Goal: Transaction & Acquisition: Purchase product/service

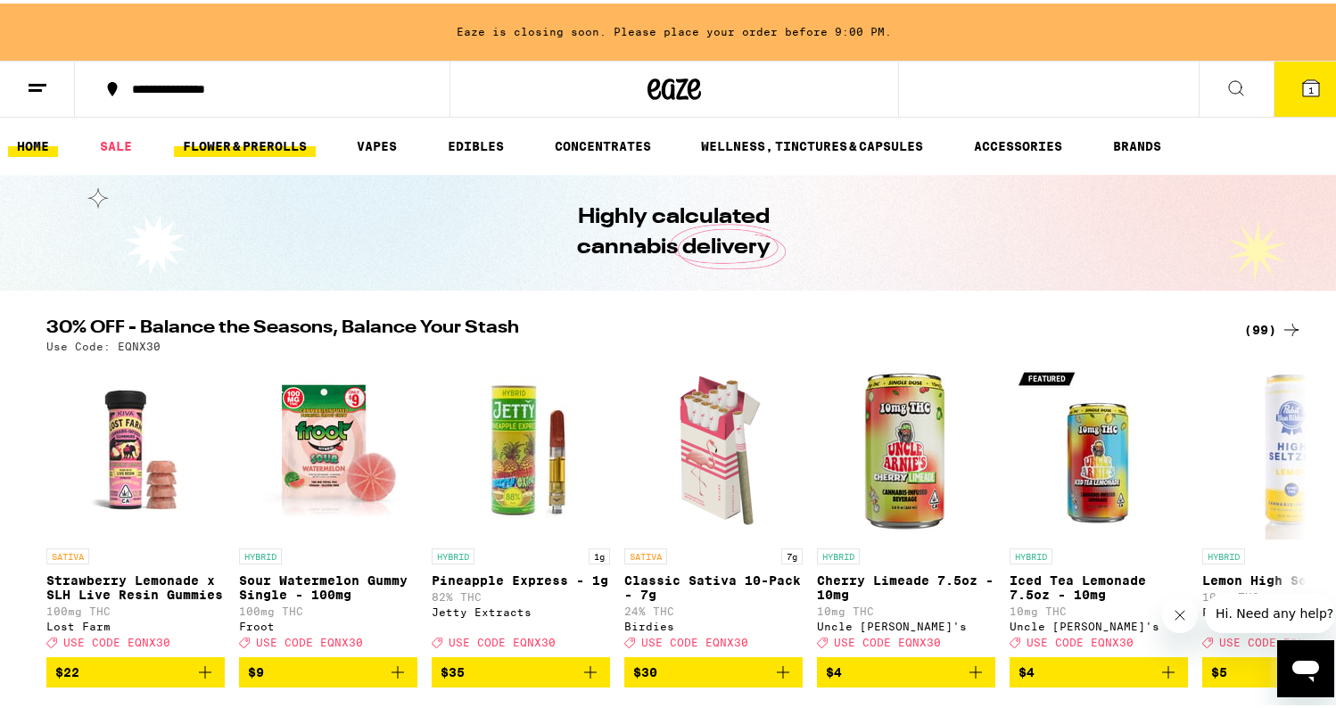
click at [244, 146] on link "FLOWER & PREROLLS" at bounding box center [245, 142] width 142 height 21
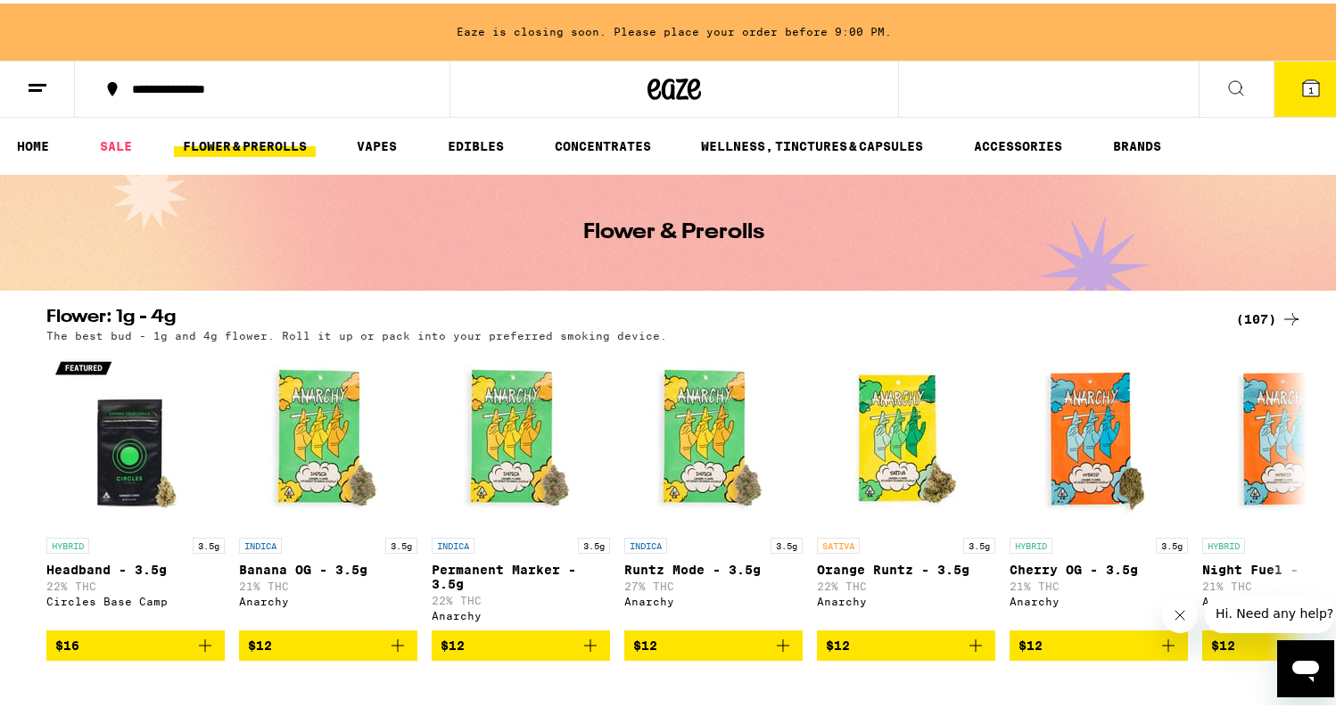
click at [1225, 88] on icon at bounding box center [1235, 84] width 21 height 21
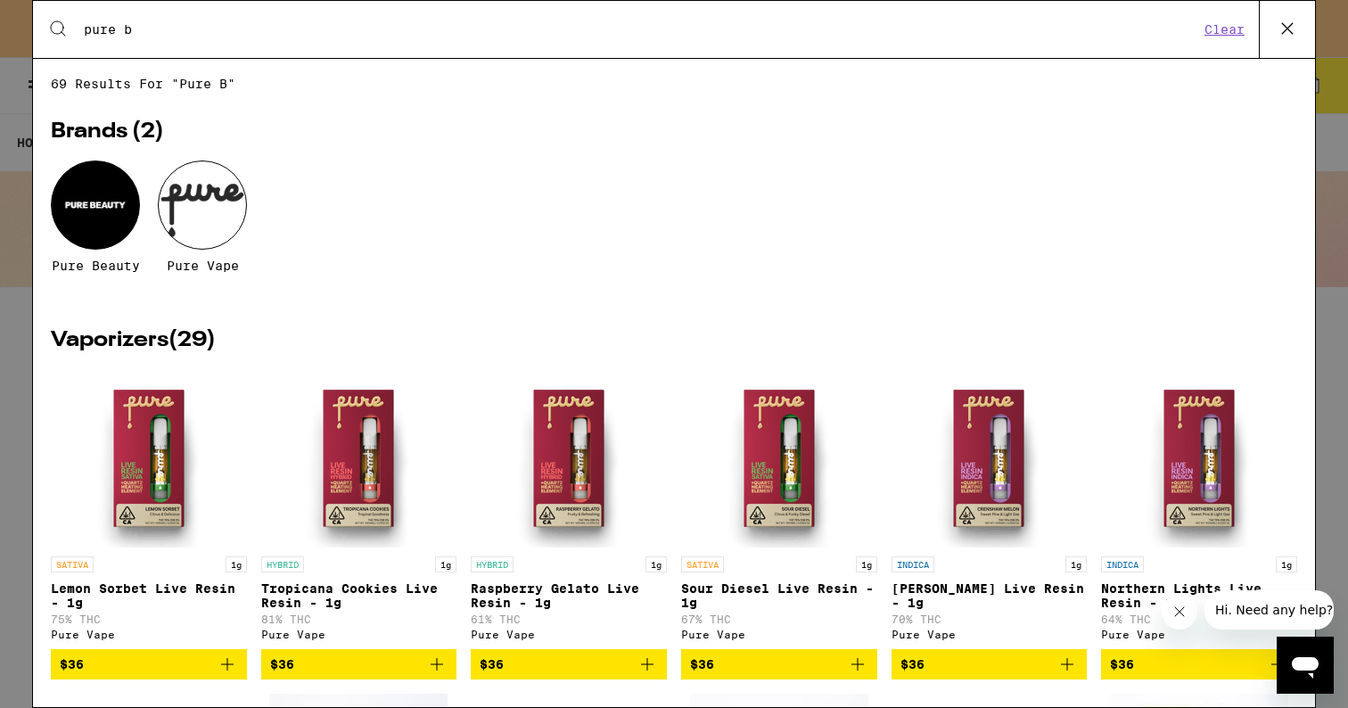
type input "pure b"
click at [92, 218] on div at bounding box center [95, 205] width 89 height 89
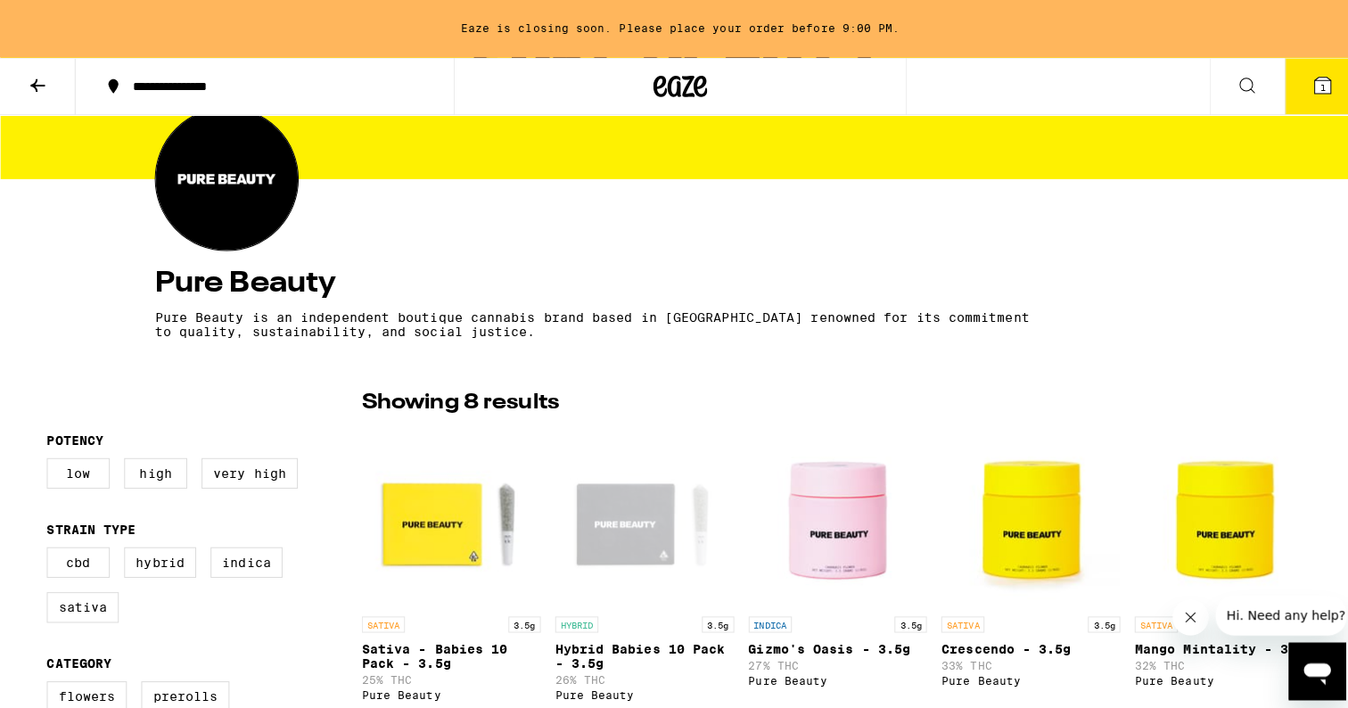
scroll to position [373, 0]
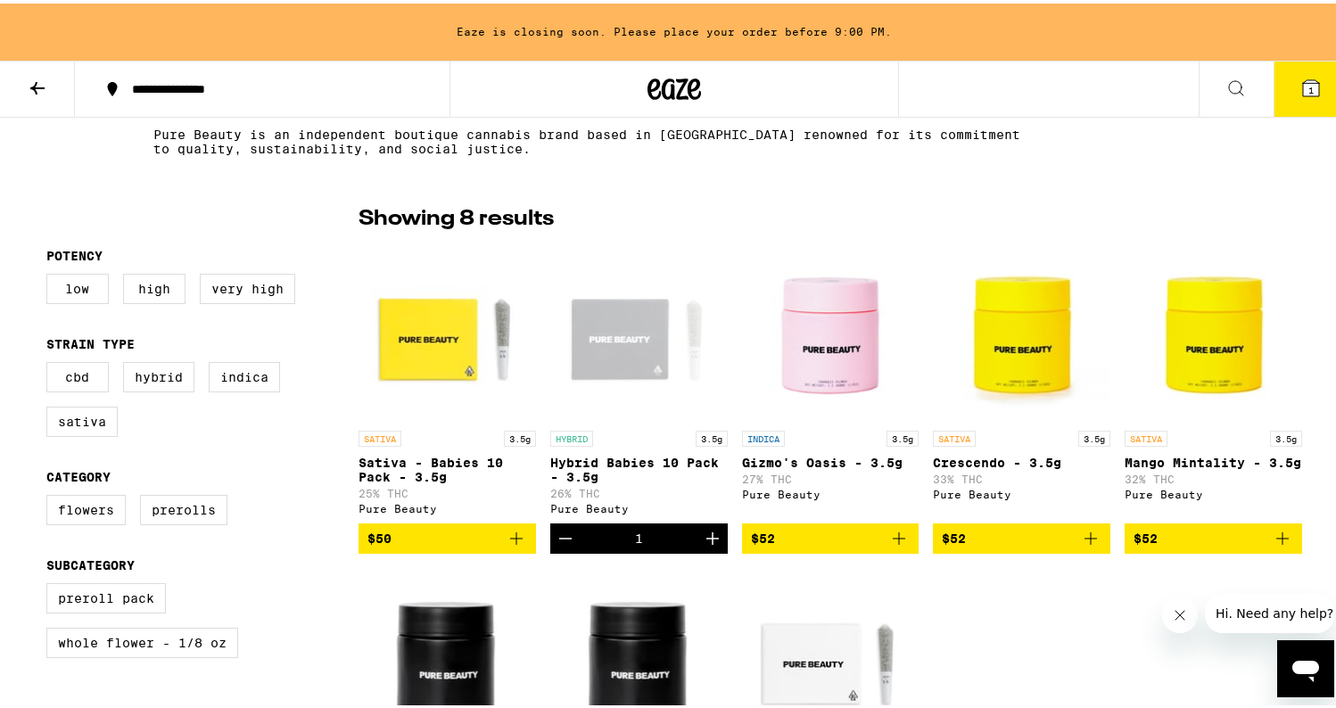
click at [1295, 92] on button "1" at bounding box center [1311, 85] width 75 height 55
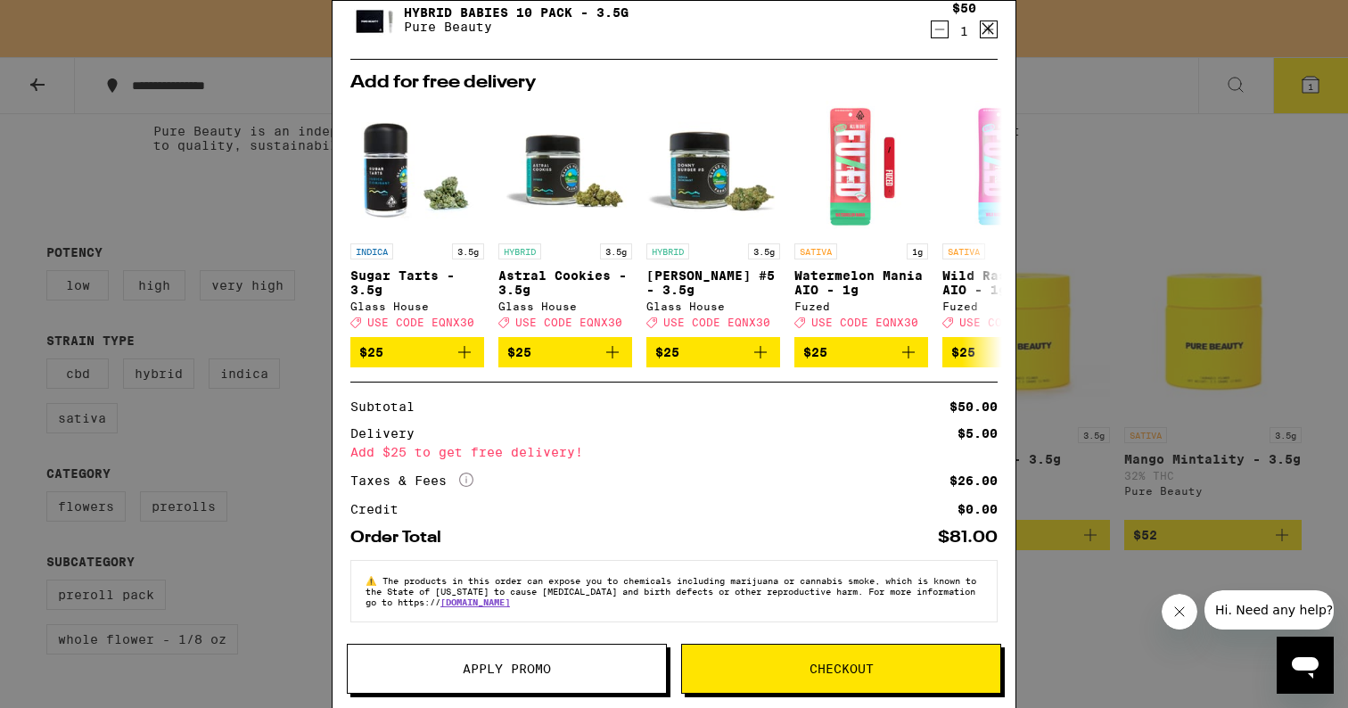
scroll to position [139, 0]
click at [788, 667] on span "Checkout" at bounding box center [841, 669] width 318 height 12
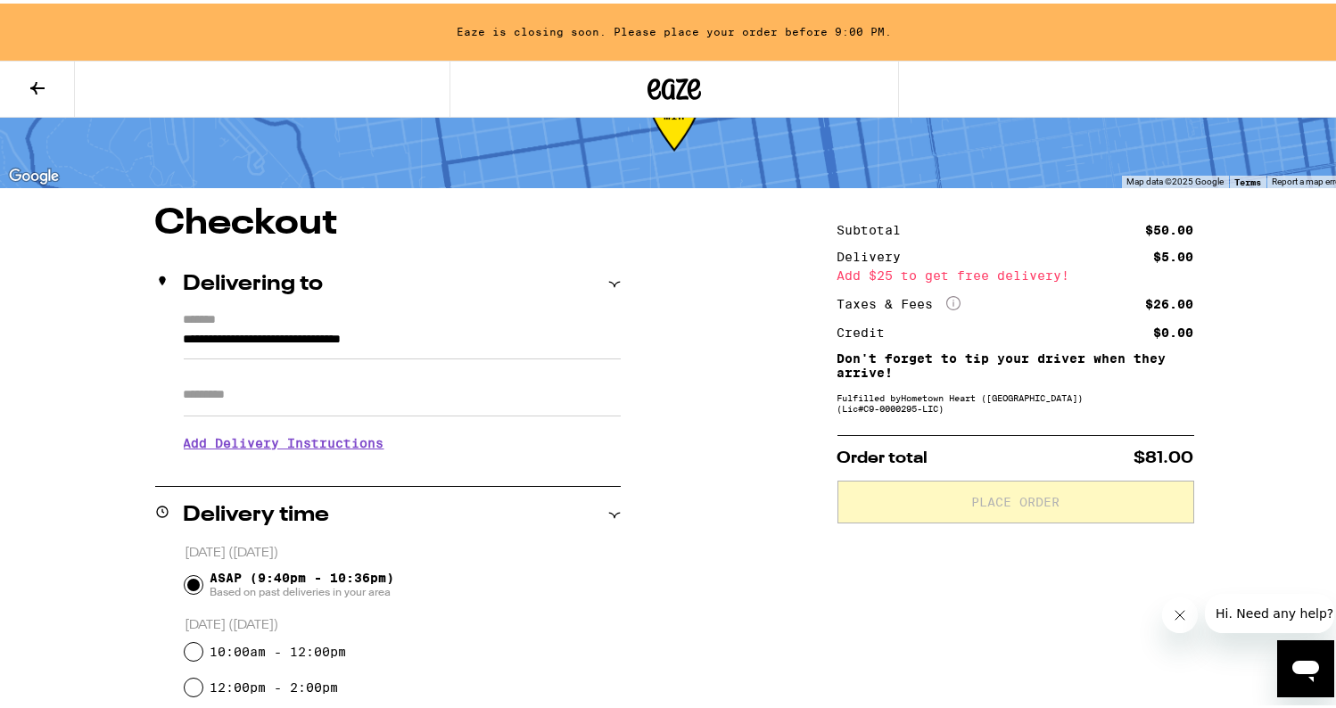
scroll to position [80, 0]
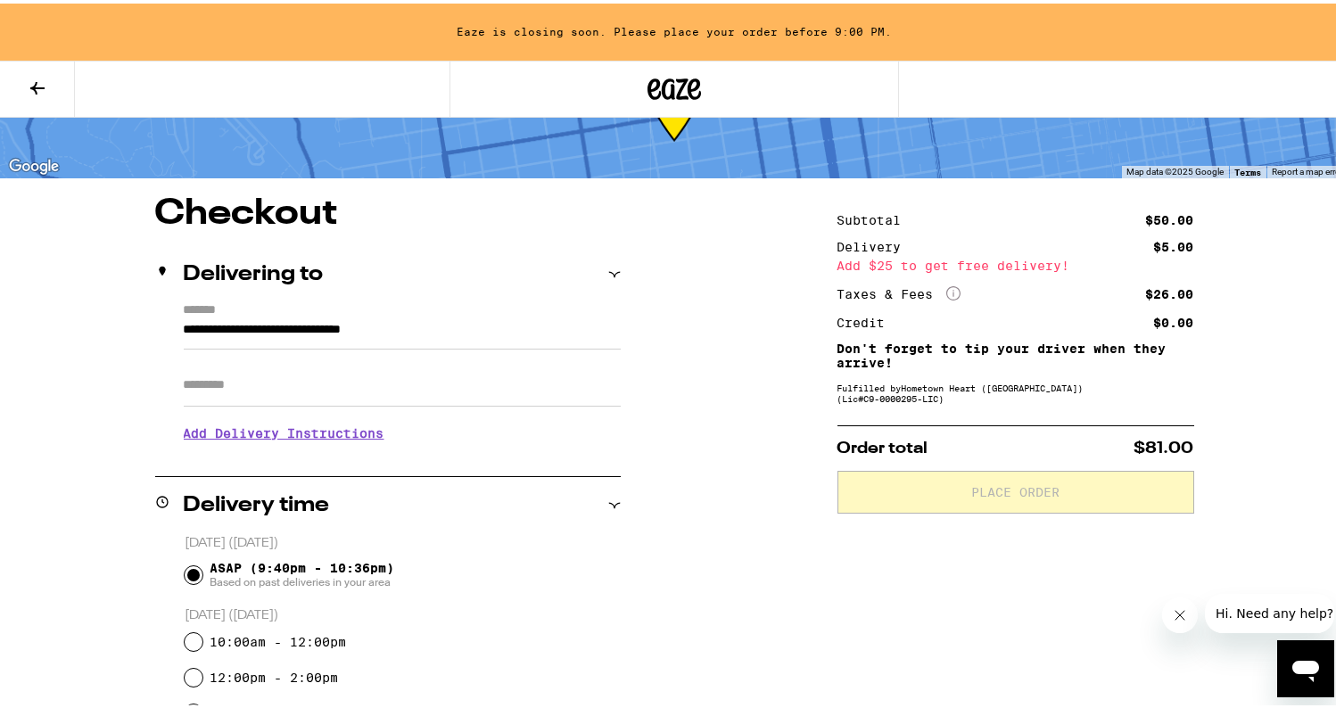
click at [289, 432] on h3 "Add Delivery Instructions" at bounding box center [402, 429] width 437 height 41
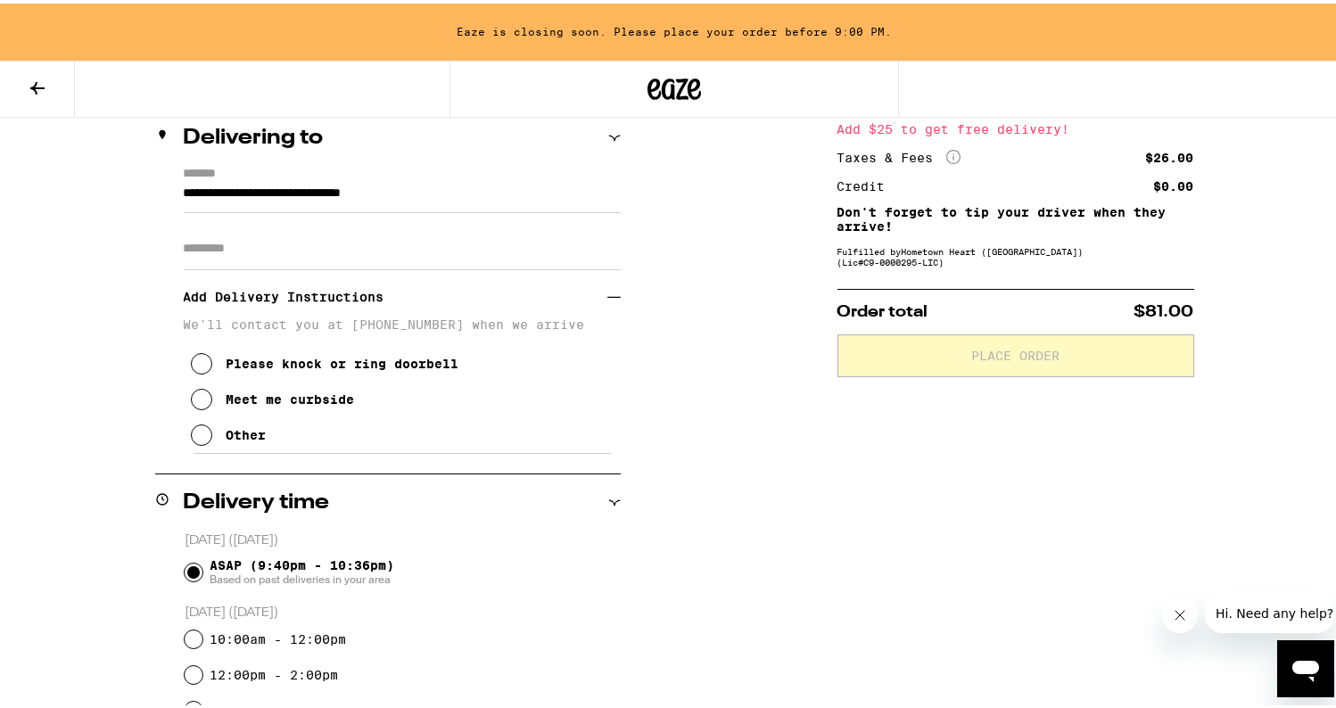
scroll to position [218, 0]
click at [191, 406] on icon at bounding box center [201, 394] width 21 height 21
click at [191, 440] on icon at bounding box center [201, 430] width 21 height 21
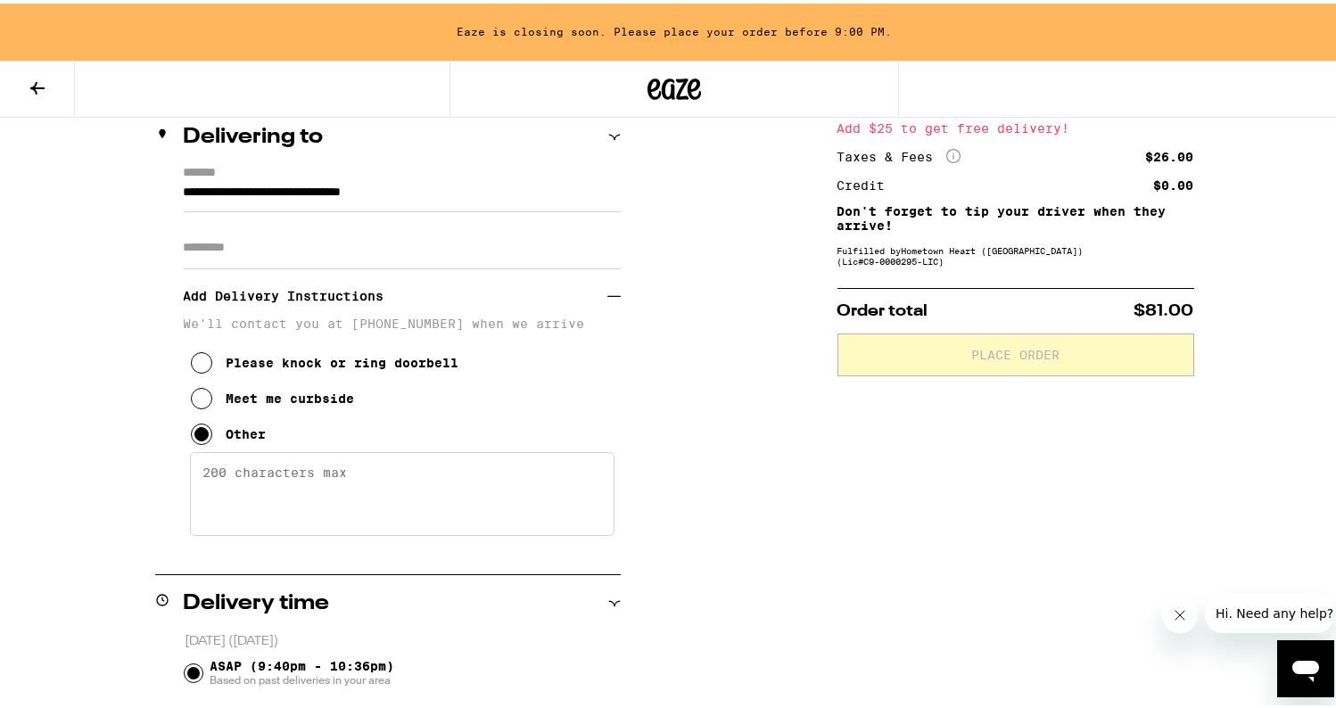
click at [249, 502] on textarea "Enter any other delivery instructions you want driver to know" at bounding box center [402, 491] width 425 height 84
type textarea "Please come to 1106."
click at [237, 256] on input "Apt/Suite" at bounding box center [402, 244] width 437 height 43
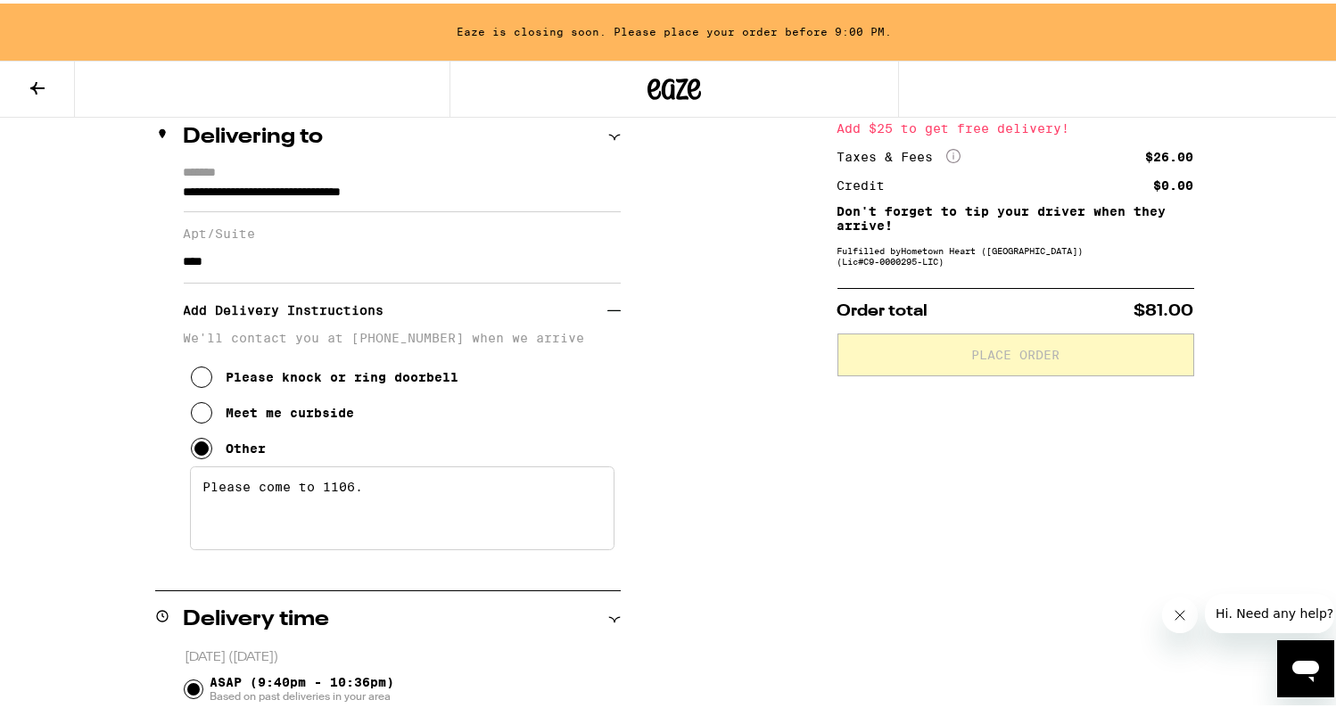
type input "****"
click at [598, 474] on textarea "Please come to 1106." at bounding box center [402, 505] width 425 height 84
click at [510, 498] on textarea "Please come to 1106." at bounding box center [402, 505] width 425 height 84
click at [682, 498] on div "**********" at bounding box center [674, 650] width 1284 height 1191
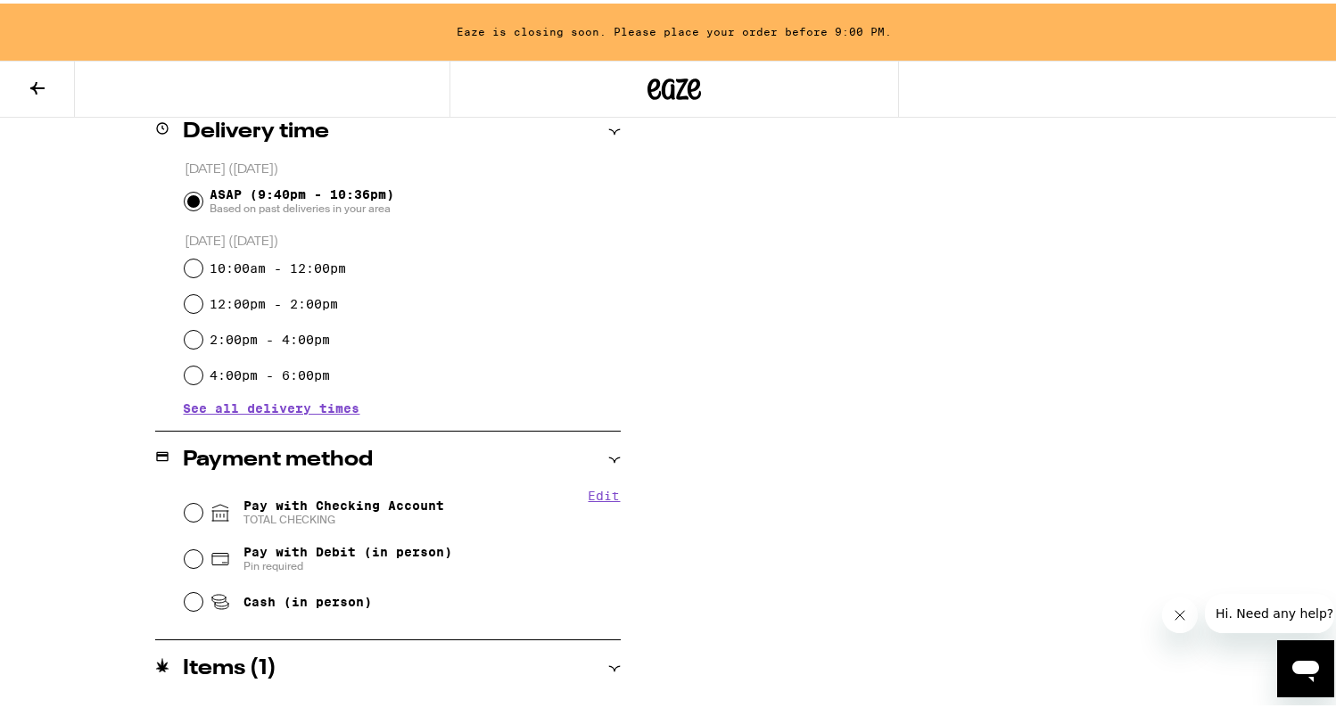
click at [312, 504] on span "Pay with Checking Account TOTAL CHECKING" at bounding box center [343, 509] width 201 height 29
click at [202, 504] on input "Pay with Checking Account TOTAL CHECKING" at bounding box center [194, 509] width 18 height 18
radio input "true"
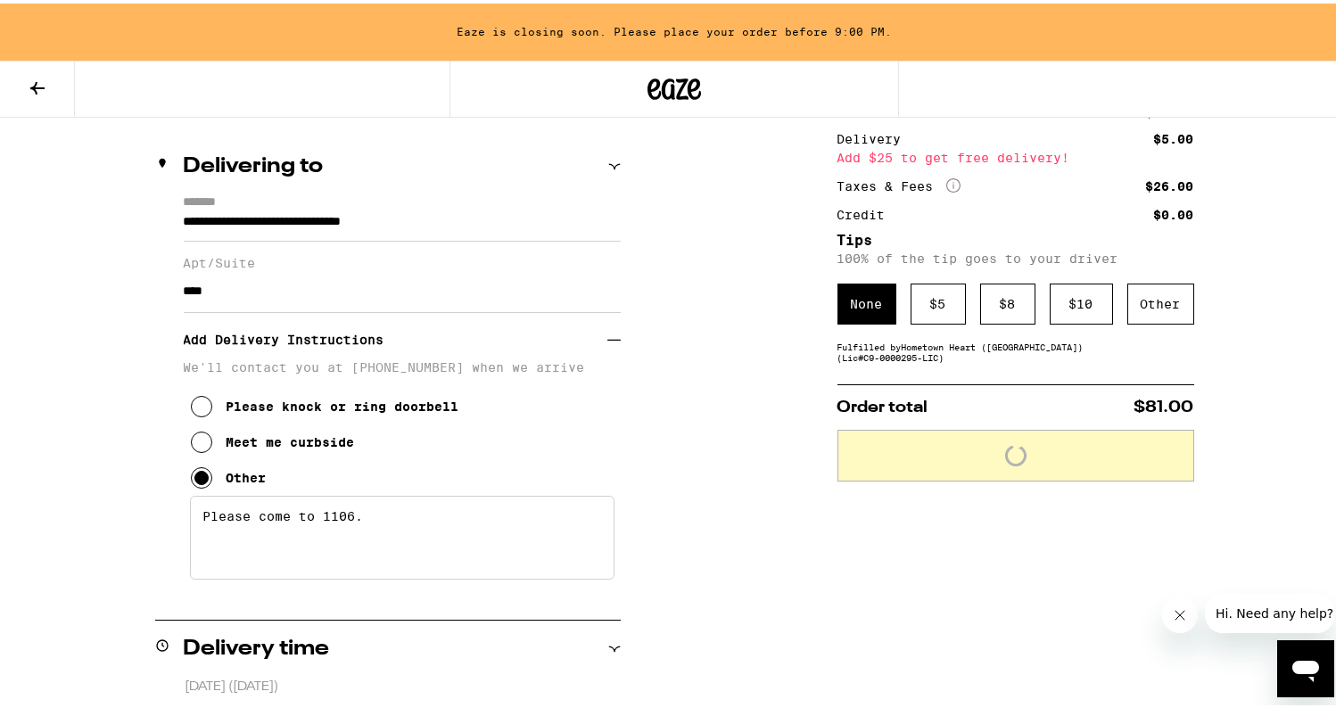
scroll to position [34, 0]
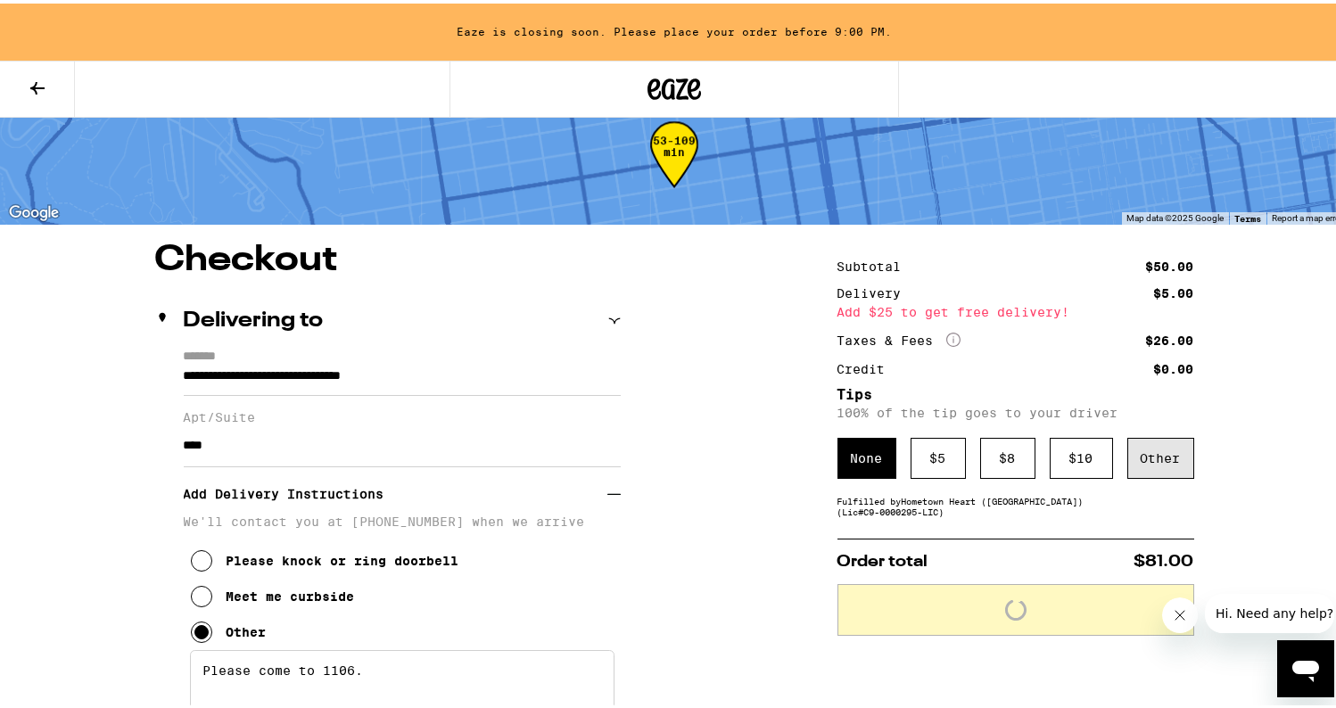
click at [1161, 466] on div "Other" at bounding box center [1160, 454] width 67 height 41
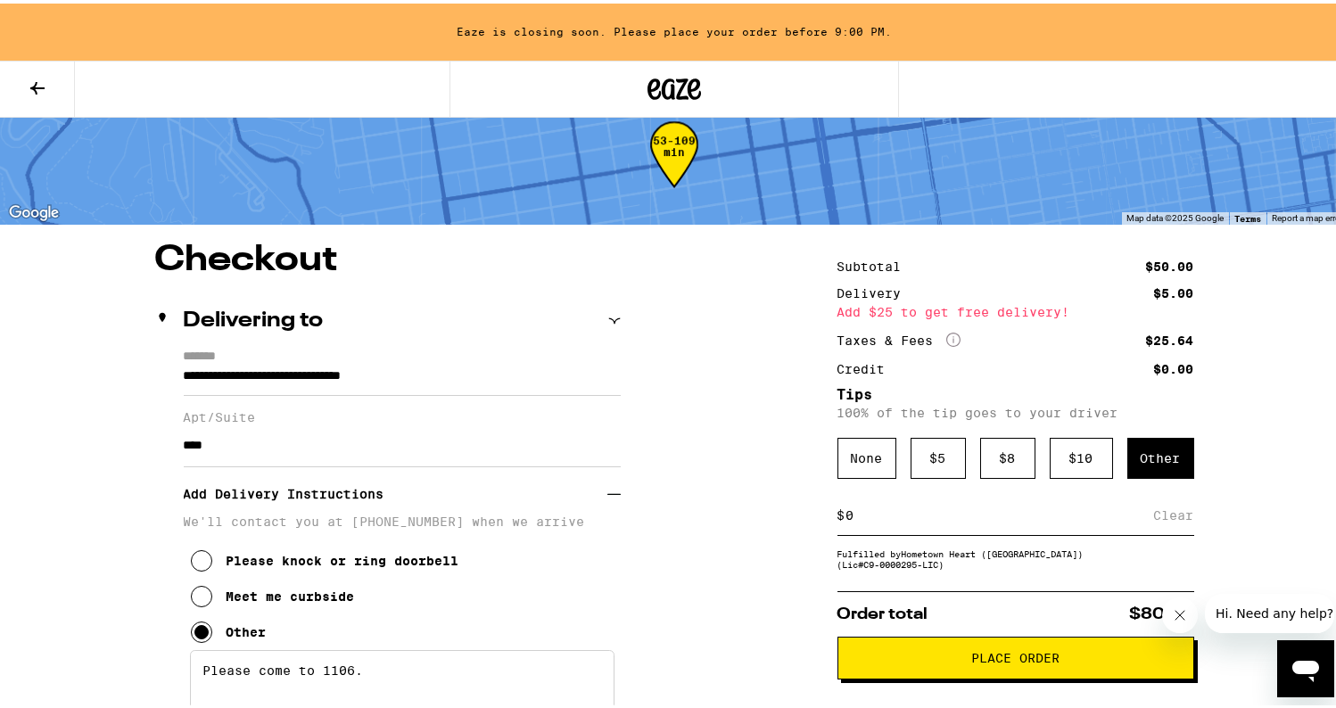
click at [896, 532] on div "$ Clear" at bounding box center [1015, 512] width 357 height 40
click at [885, 520] on input at bounding box center [999, 512] width 309 height 16
type input "3"
click at [886, 652] on button "Place Order" at bounding box center [1015, 654] width 357 height 43
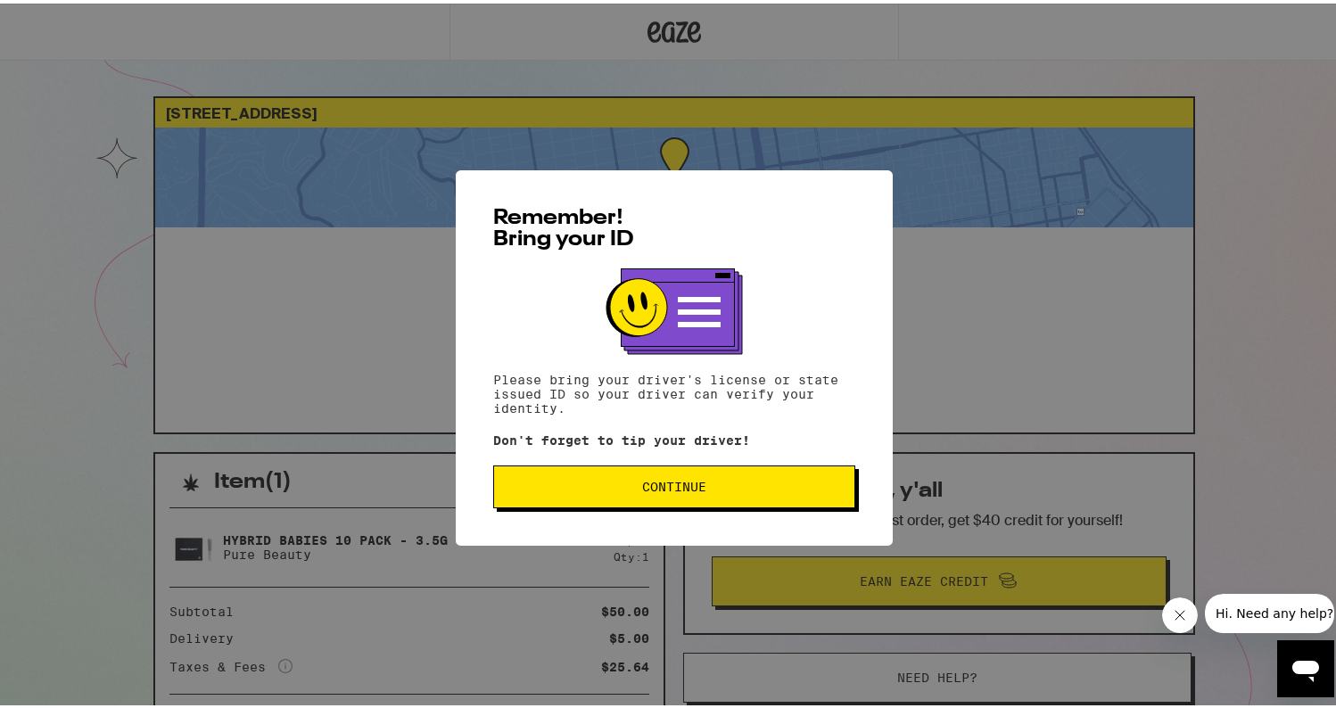
click at [779, 480] on span "Continue" at bounding box center [674, 483] width 332 height 12
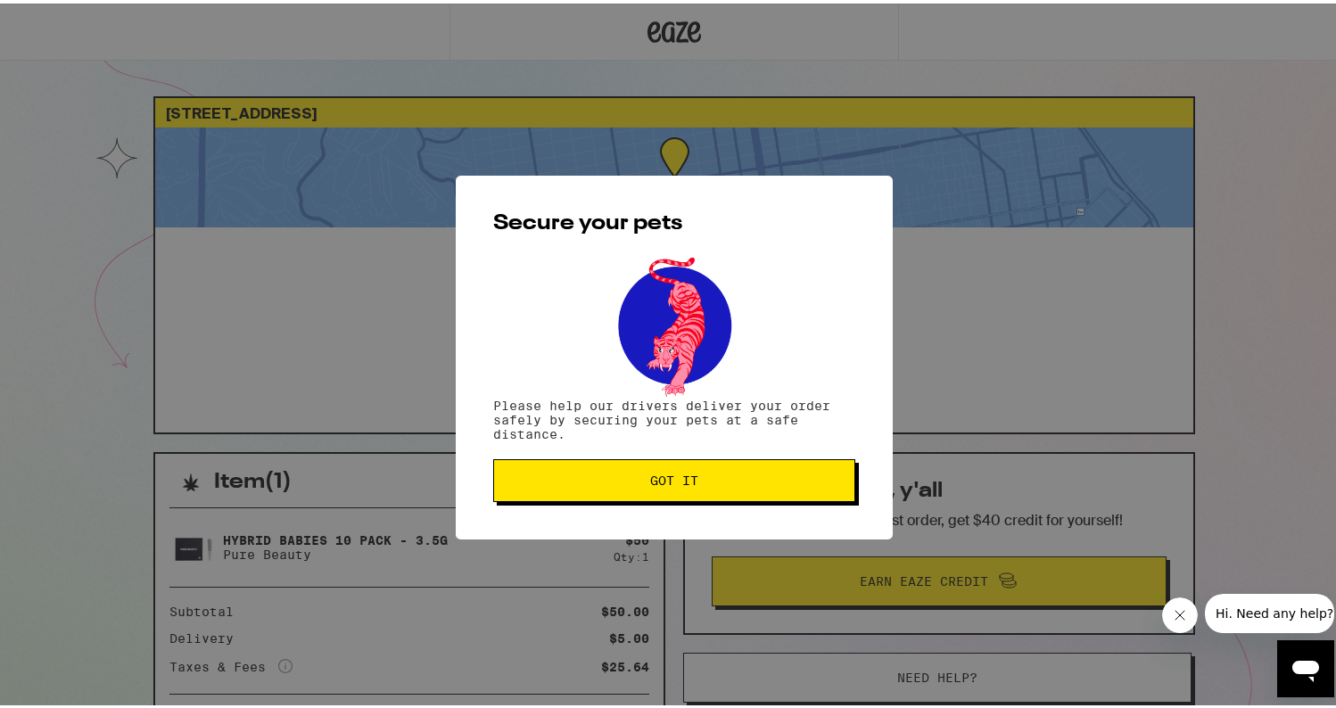
click at [624, 498] on button "Got it" at bounding box center [674, 477] width 362 height 43
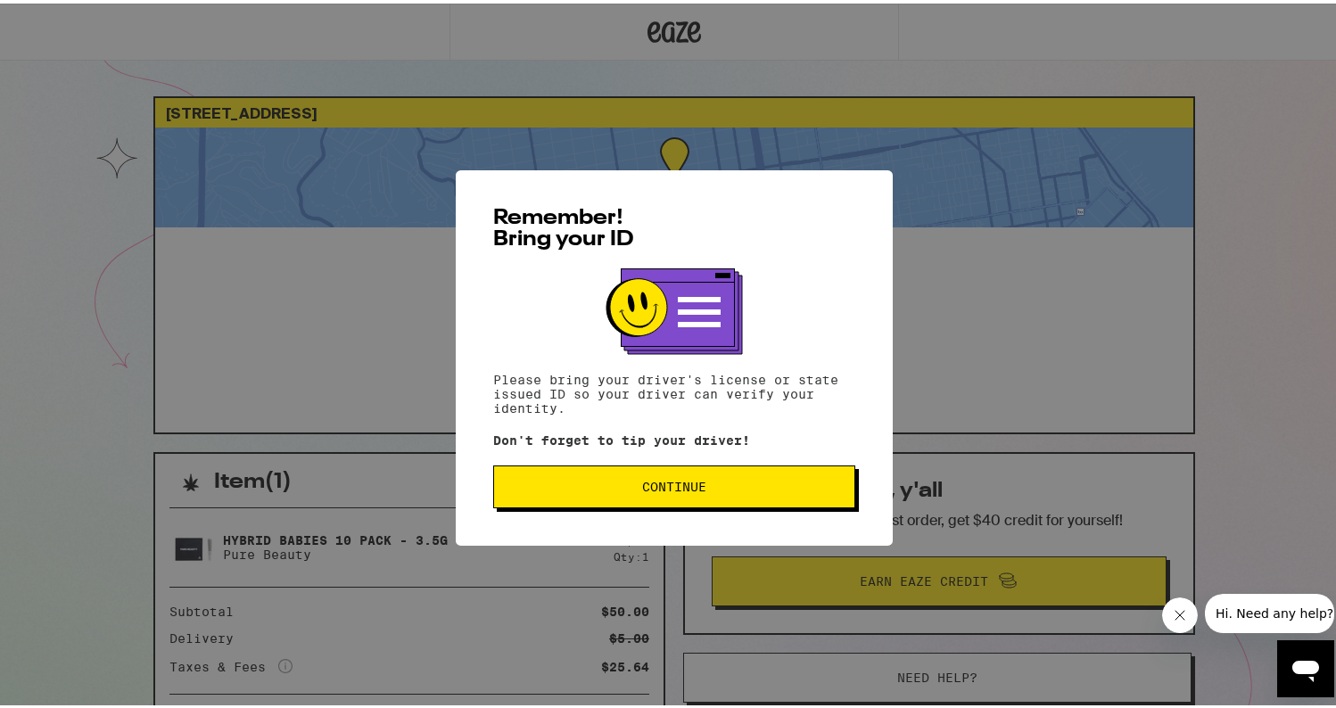
click at [660, 488] on span "Continue" at bounding box center [674, 483] width 64 height 12
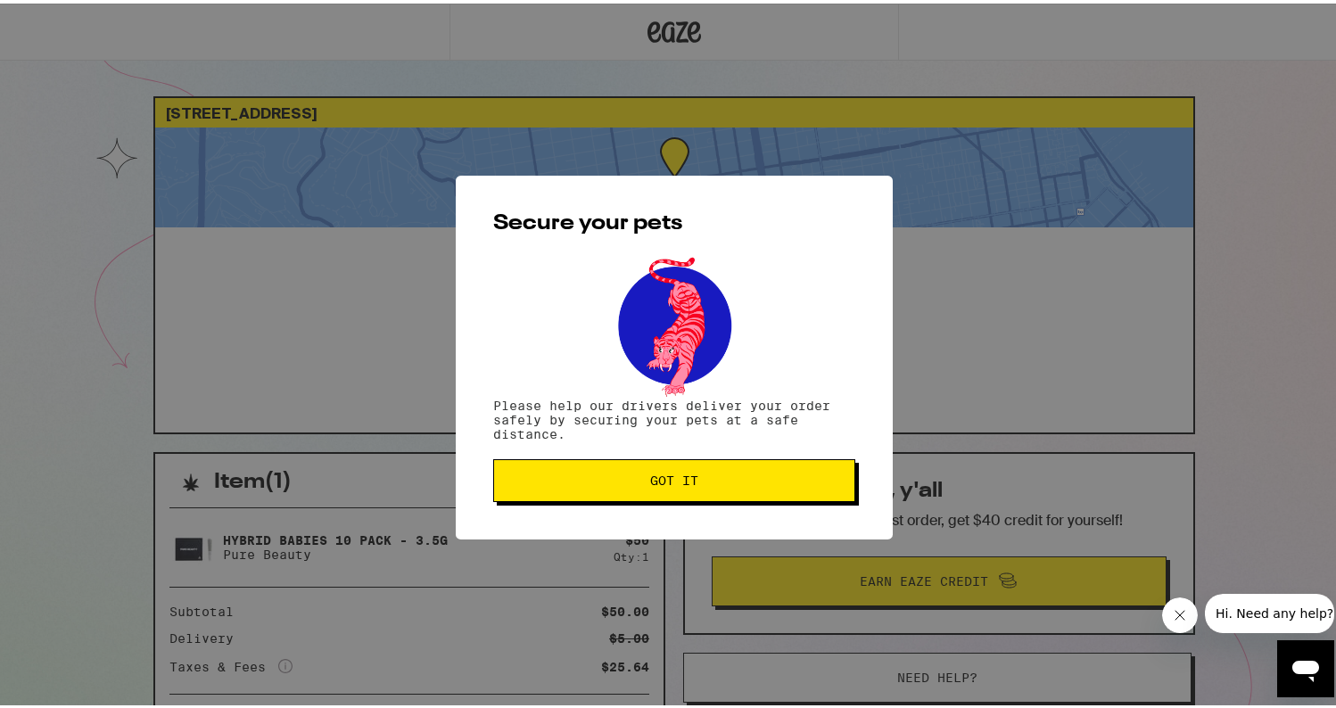
click at [655, 483] on span "Got it" at bounding box center [674, 477] width 48 height 12
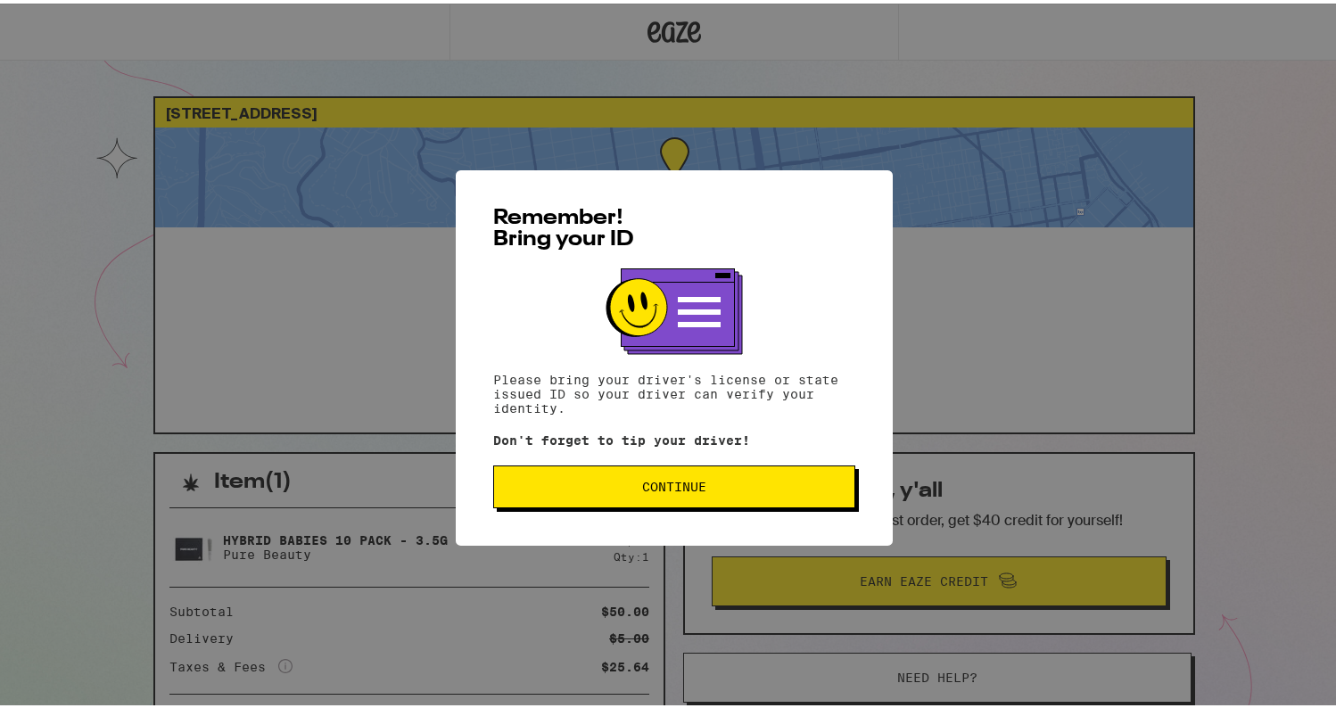
click at [680, 467] on button "Continue" at bounding box center [674, 483] width 362 height 43
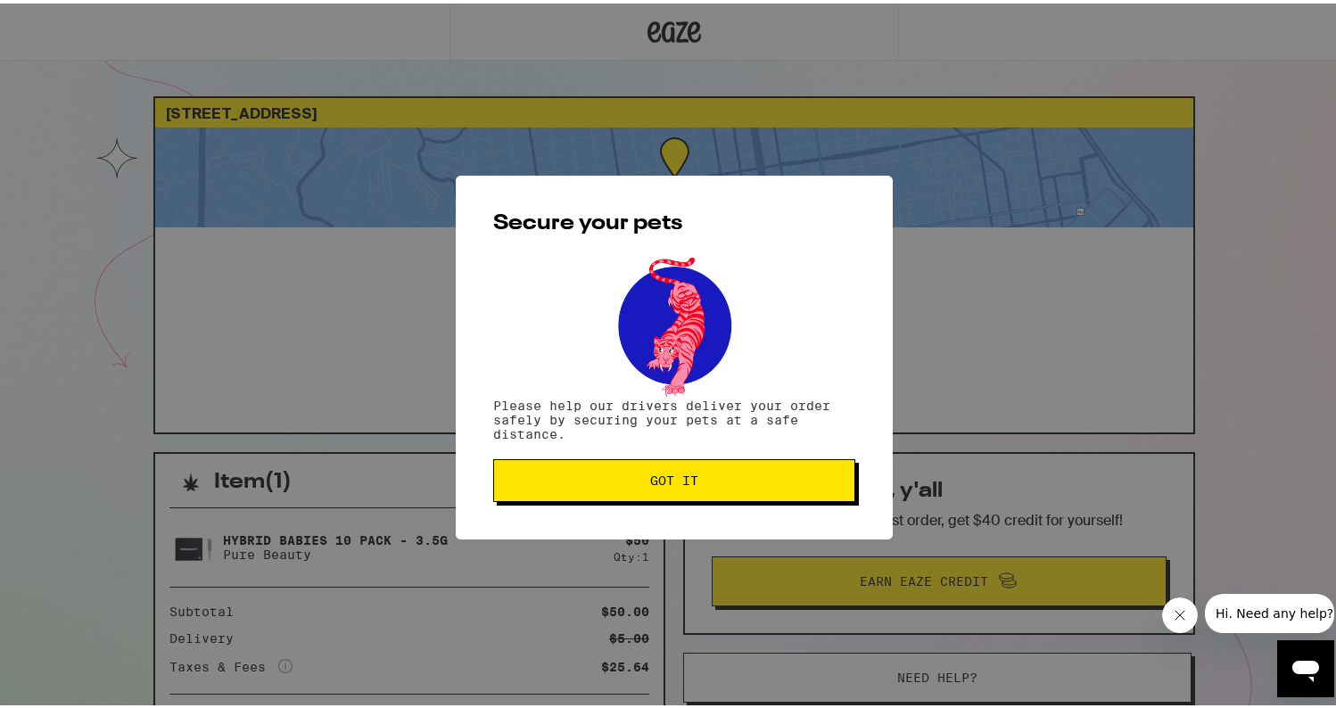
click at [661, 531] on div "Secure your pets Please help our drivers deliver your order safely by securing …" at bounding box center [674, 354] width 437 height 364
click at [657, 497] on button "Got it" at bounding box center [674, 477] width 362 height 43
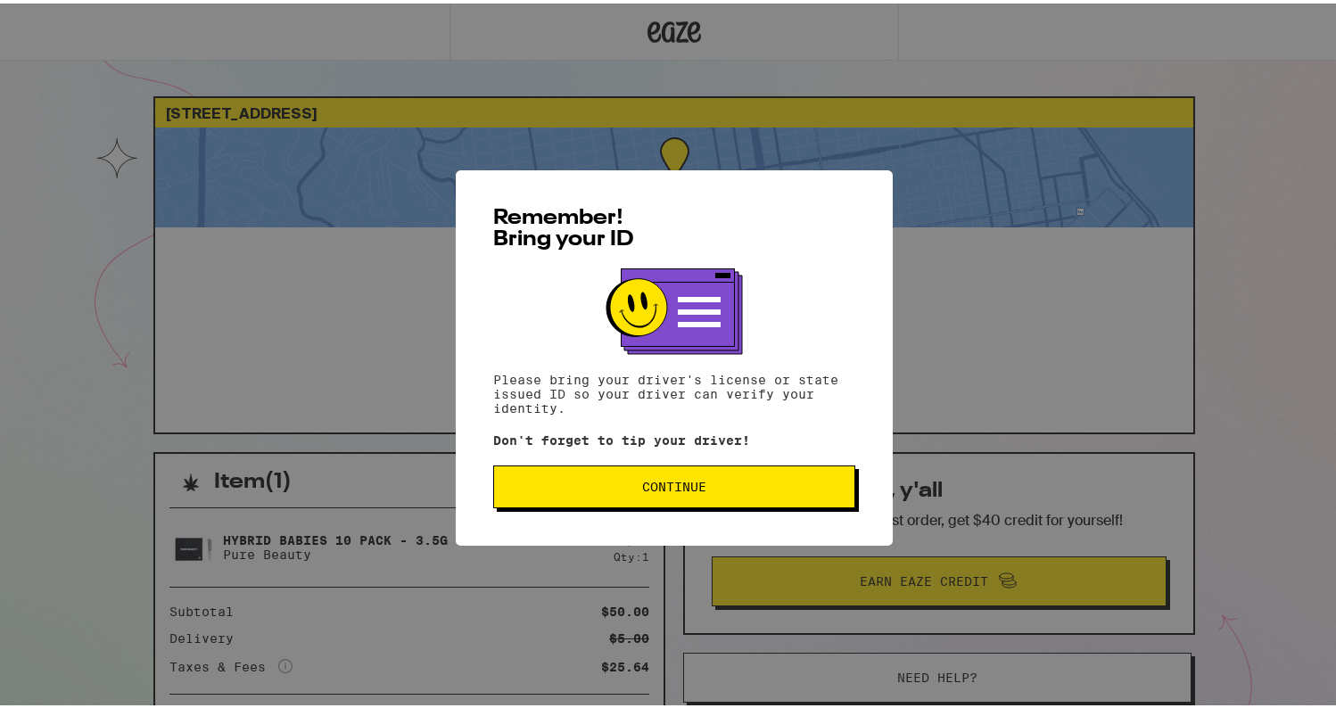
click at [627, 518] on div "Remember! Bring your ID Please bring your driver's license or state issued ID s…" at bounding box center [674, 354] width 437 height 375
click at [627, 493] on button "Continue" at bounding box center [674, 483] width 362 height 43
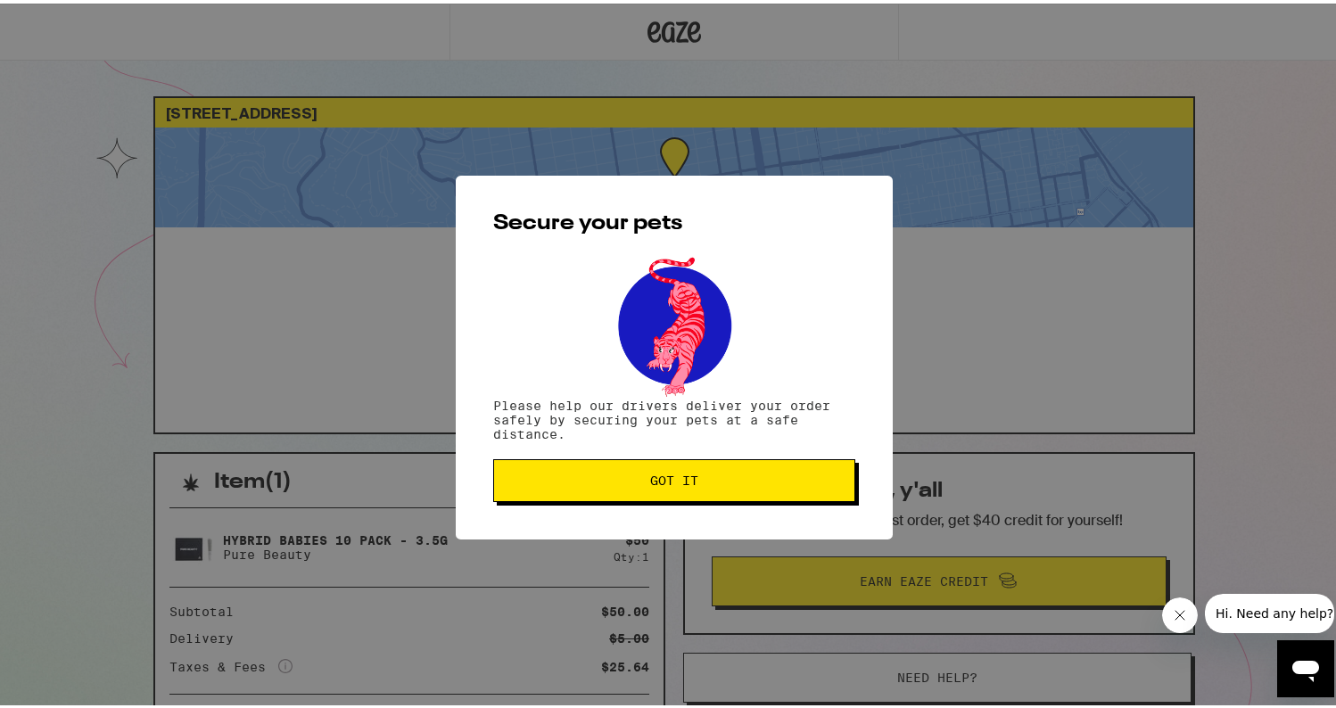
click at [615, 466] on button "Got it" at bounding box center [674, 477] width 362 height 43
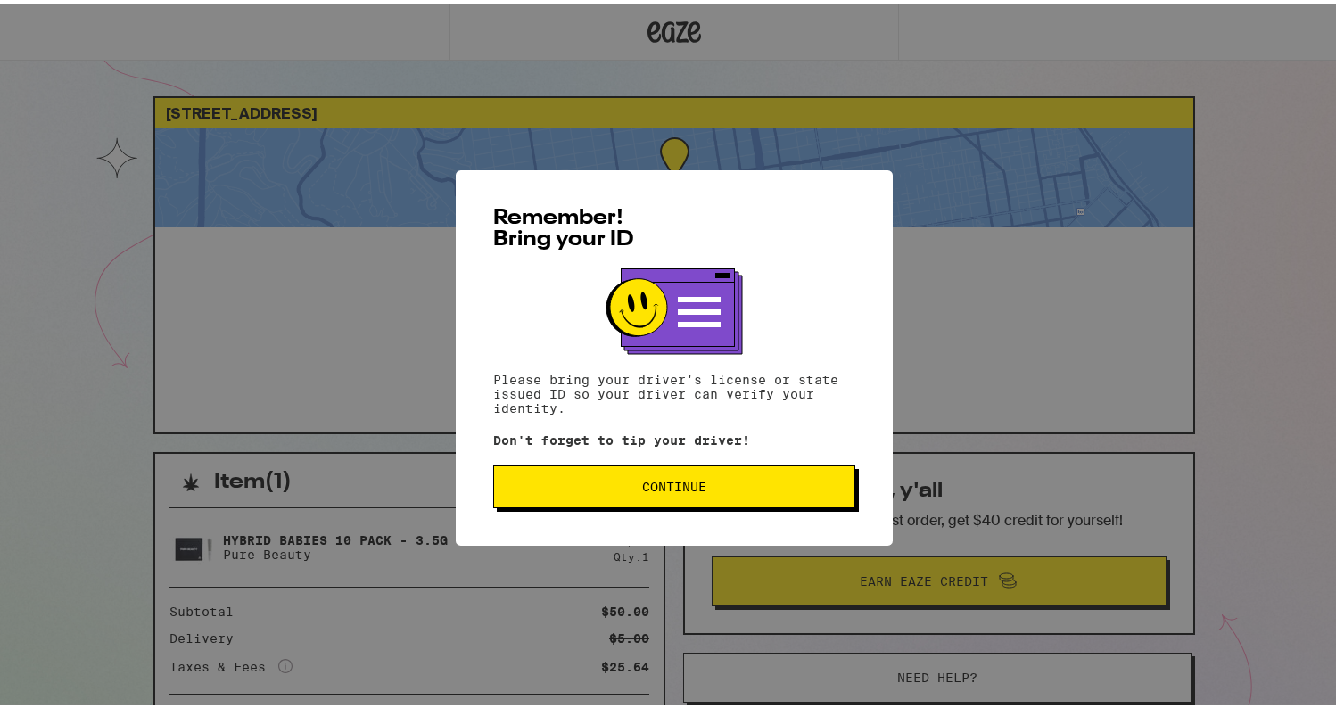
click at [667, 505] on button "Continue" at bounding box center [674, 483] width 362 height 43
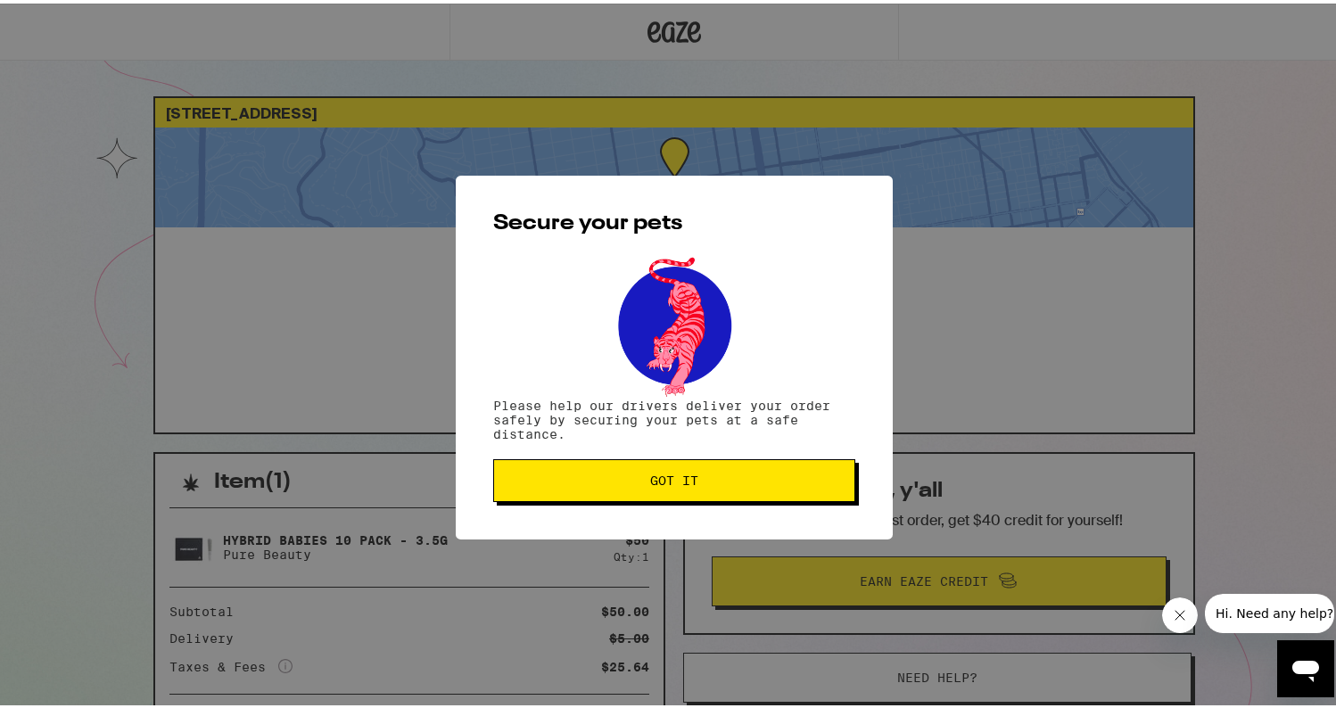
click at [625, 482] on span "Got it" at bounding box center [674, 477] width 332 height 12
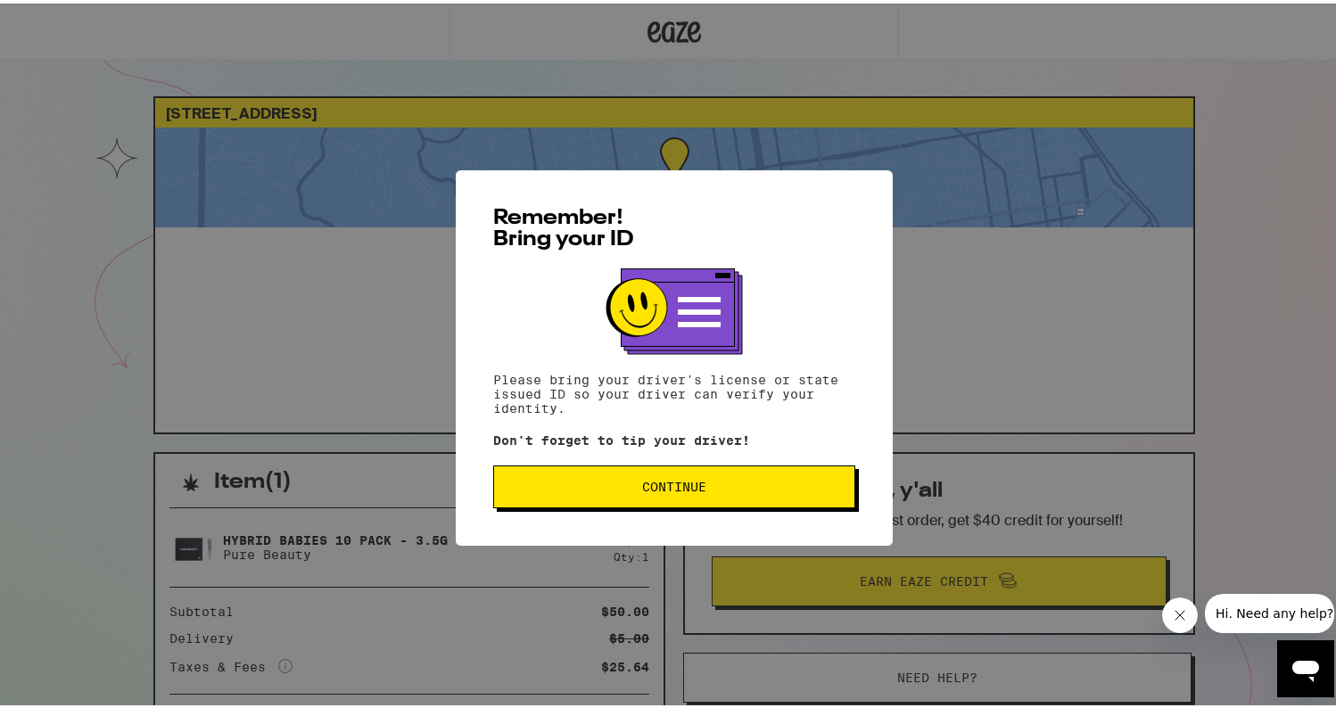
click at [625, 463] on div "Remember! Bring your ID Please bring your driver's license or state issued ID s…" at bounding box center [674, 354] width 437 height 375
click at [616, 476] on button "Continue" at bounding box center [674, 483] width 362 height 43
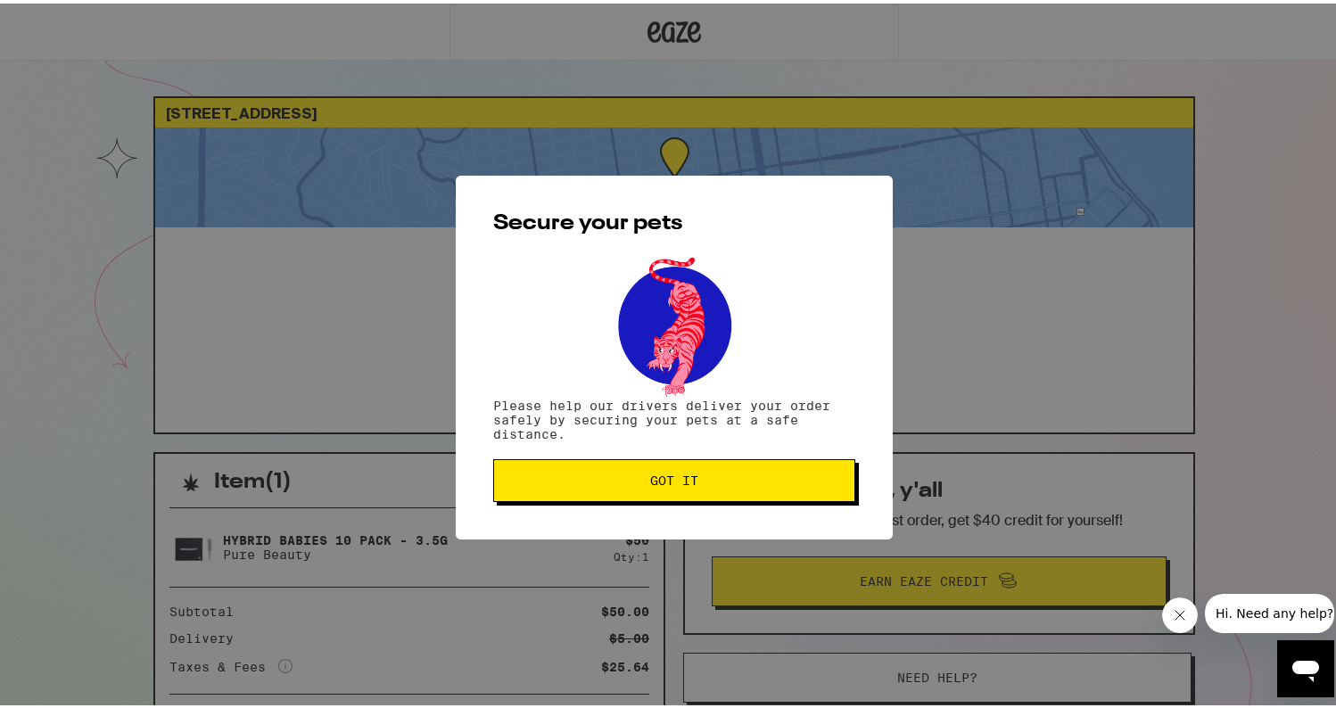
click at [615, 476] on span "Got it" at bounding box center [674, 477] width 332 height 12
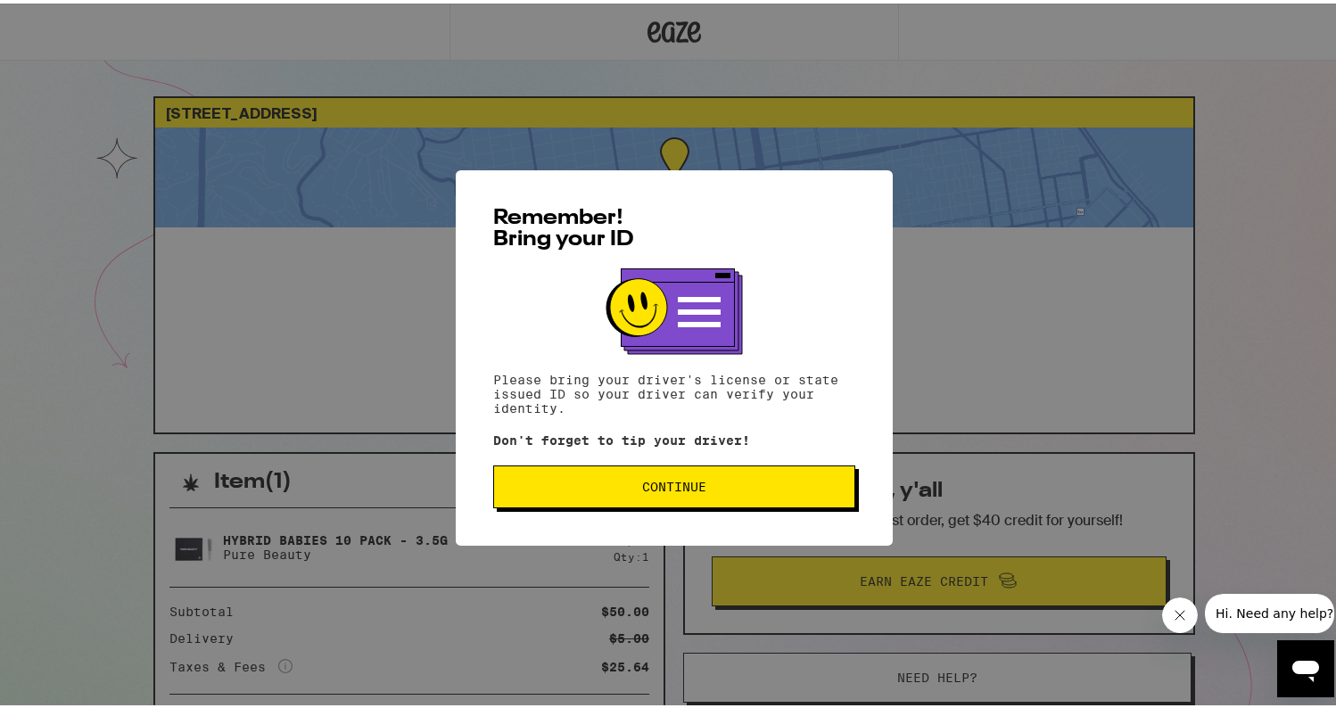
click at [757, 481] on span "Continue" at bounding box center [674, 483] width 332 height 12
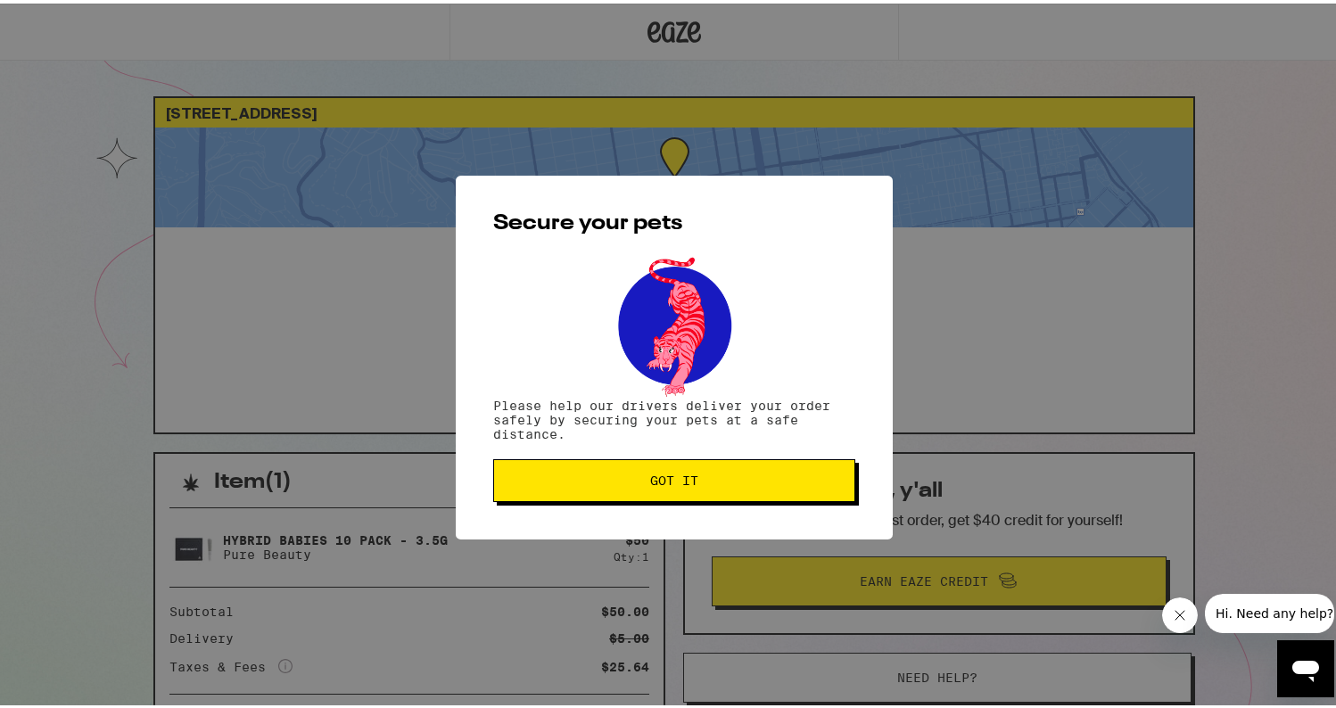
click at [721, 465] on button "Got it" at bounding box center [674, 477] width 362 height 43
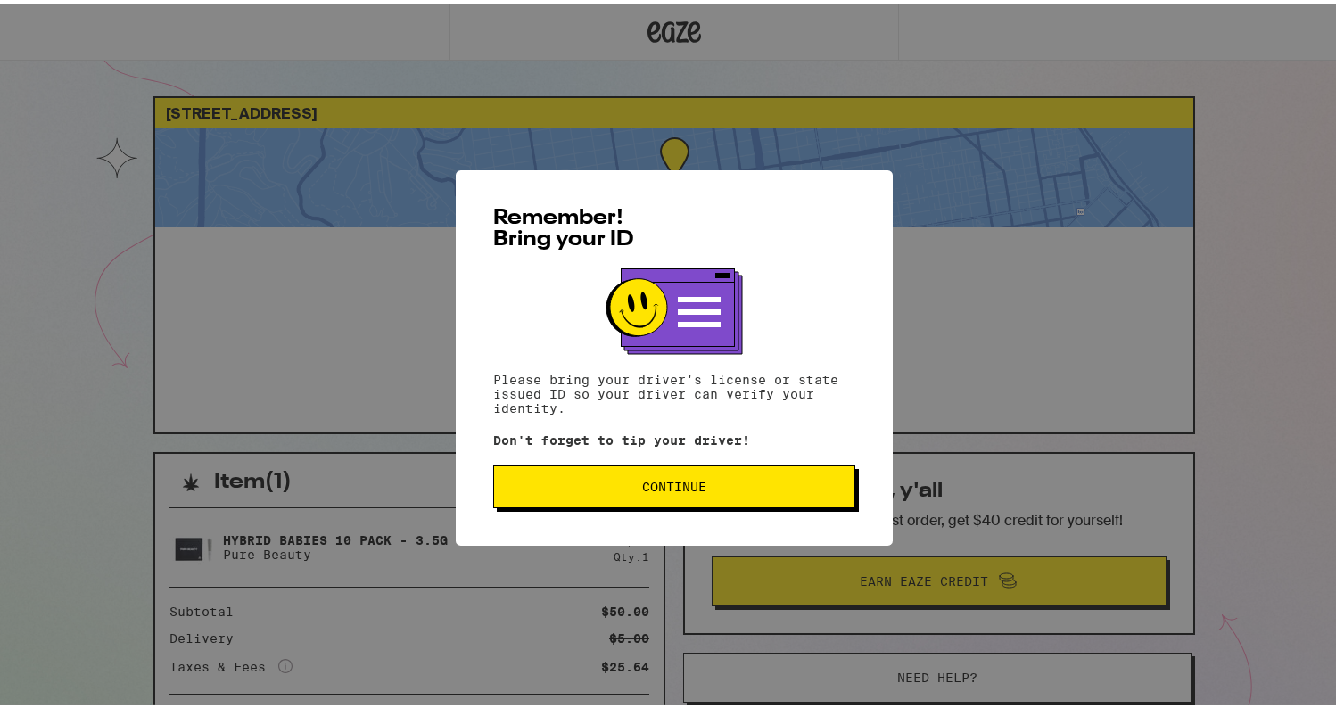
click at [689, 486] on span "Continue" at bounding box center [674, 483] width 64 height 12
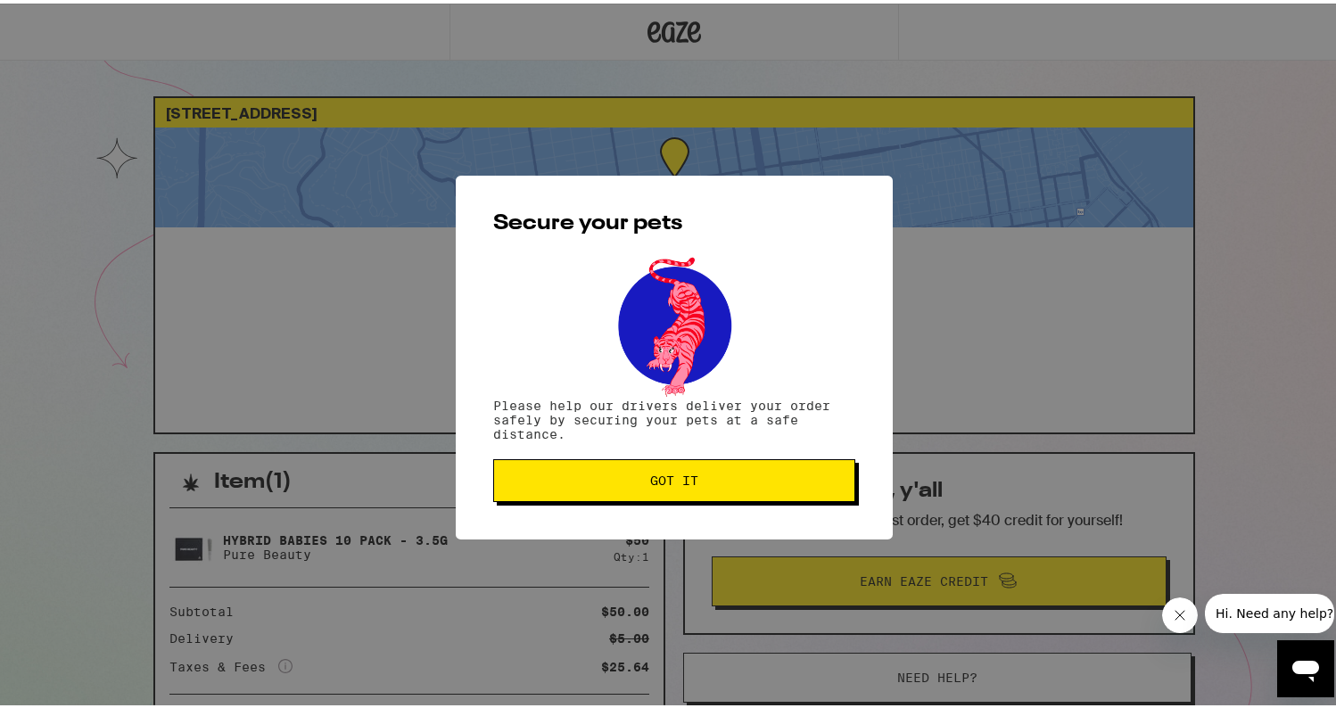
click at [661, 480] on span "Got it" at bounding box center [674, 477] width 48 height 12
